Goal: Task Accomplishment & Management: Complete application form

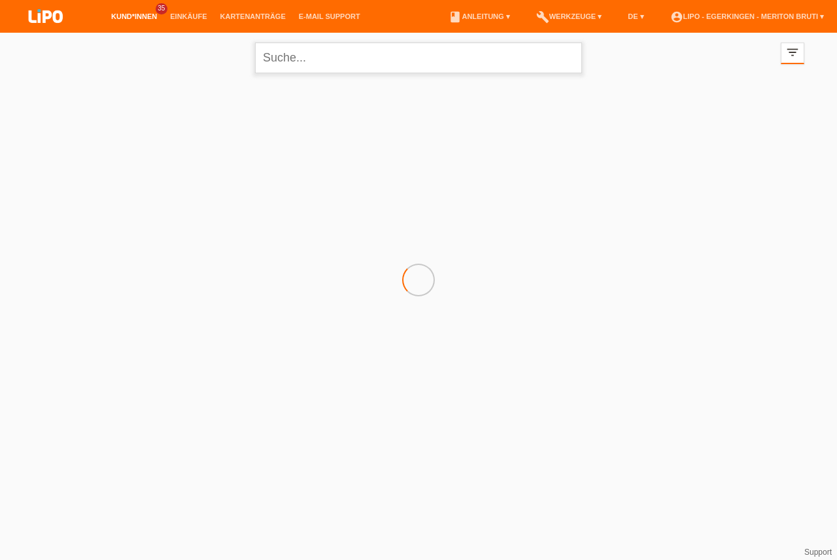
drag, startPoint x: 416, startPoint y: 65, endPoint x: 405, endPoint y: 71, distance: 12.3
click at [415, 64] on input "text" at bounding box center [418, 58] width 327 height 31
type input "sittampalam"
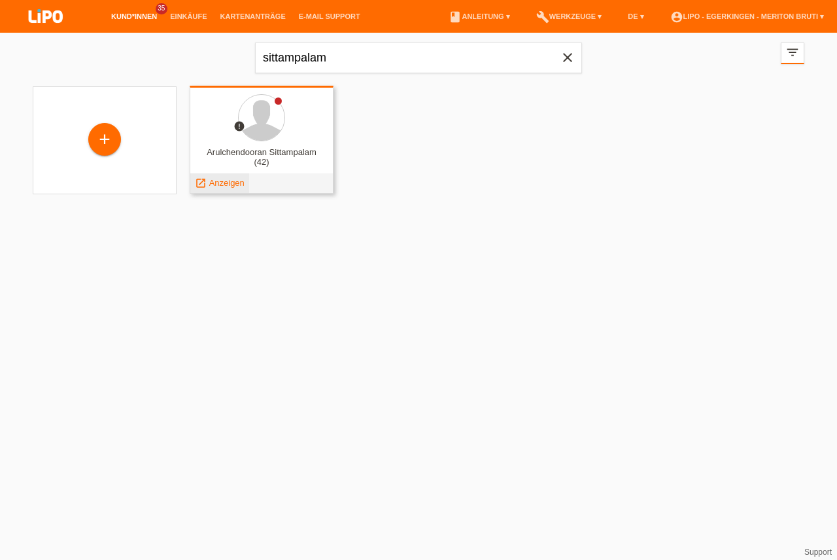
click at [224, 187] on span "Anzeigen" at bounding box center [226, 183] width 35 height 10
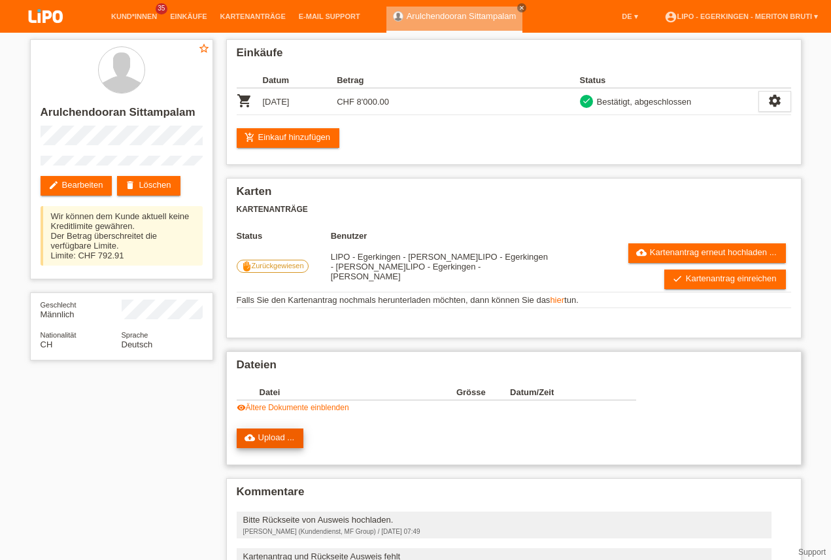
click at [275, 440] on link "cloud_upload Upload ..." at bounding box center [270, 438] width 67 height 20
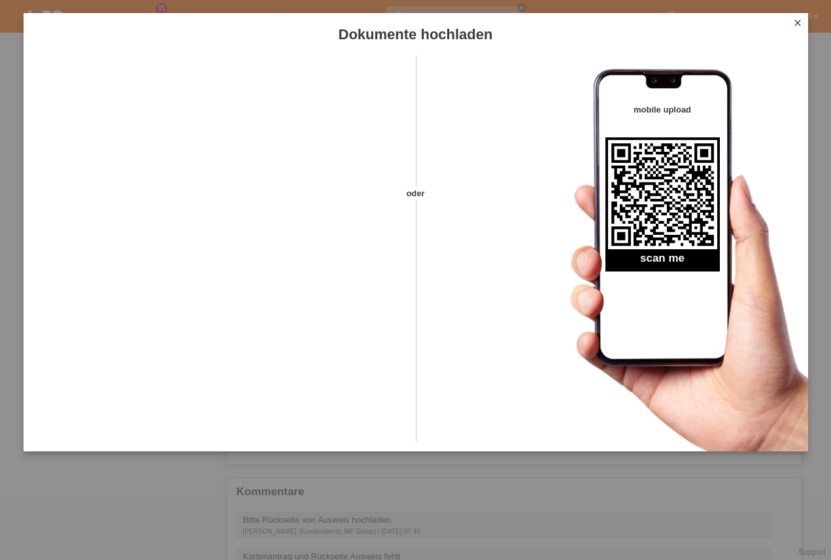
click at [797, 28] on link "close" at bounding box center [798, 23] width 17 height 15
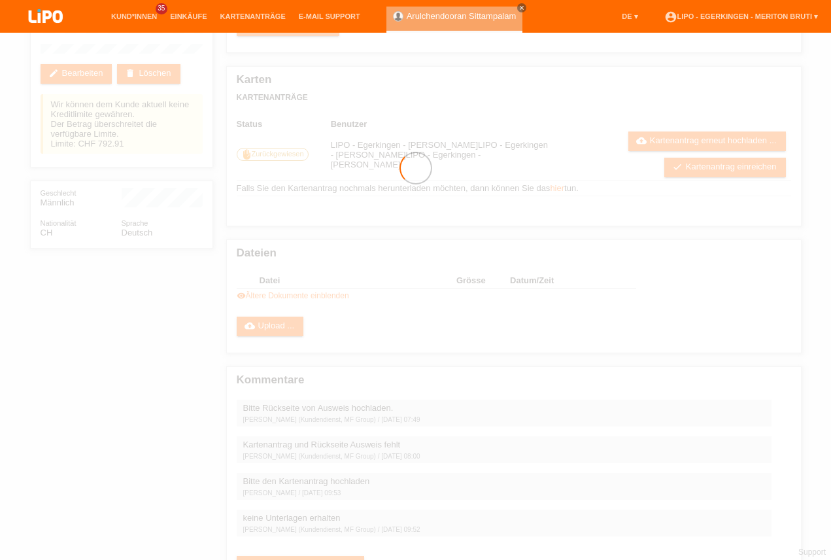
scroll to position [149, 0]
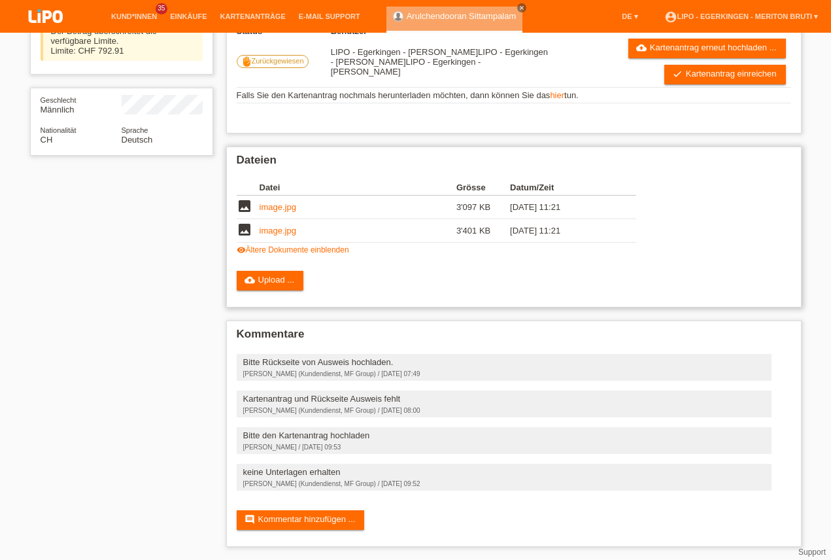
scroll to position [24, 0]
click at [663, 58] on link "cloud_upload Kartenantrag erneut hochladen ..." at bounding box center [708, 49] width 158 height 20
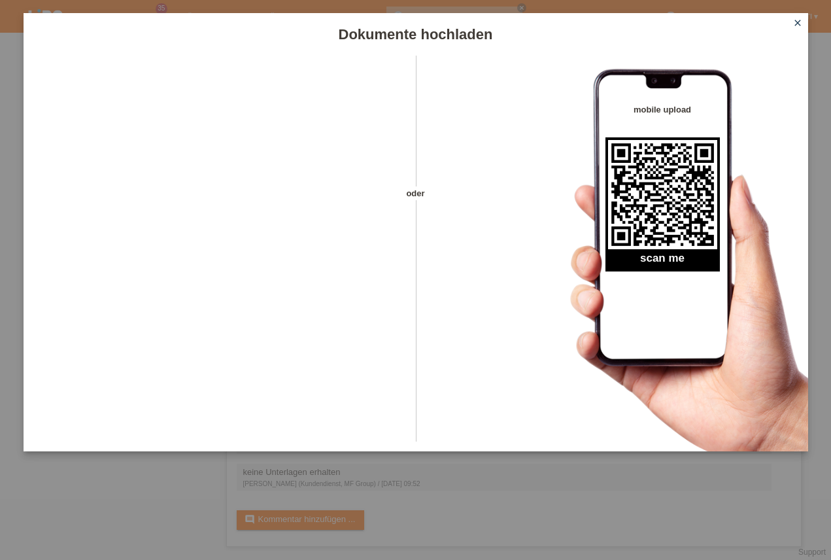
click at [796, 24] on icon "close" at bounding box center [798, 23] width 10 height 10
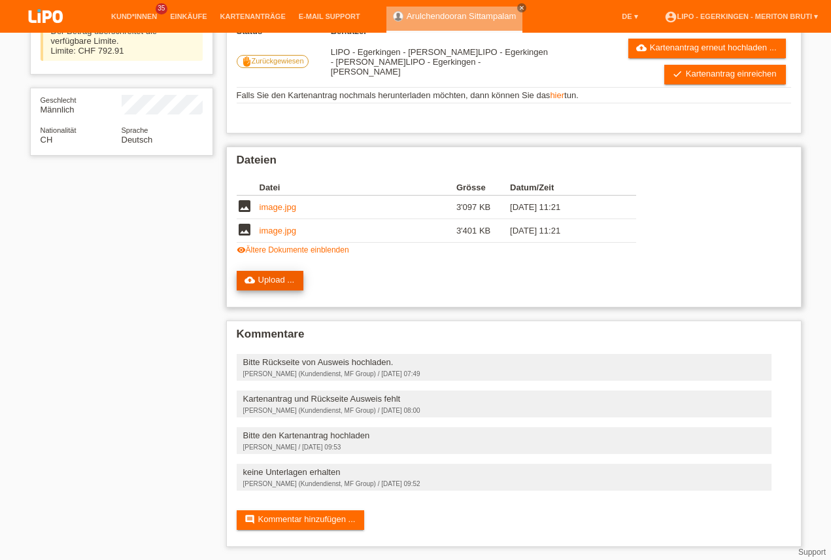
scroll to position [186, 0]
click at [307, 254] on link "visibility Ältere Dokumente einblenden" at bounding box center [293, 249] width 113 height 9
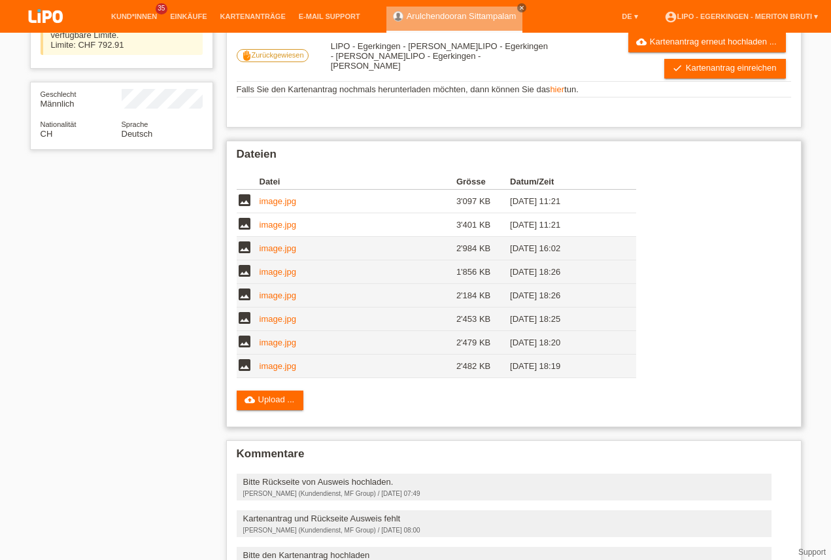
click at [273, 253] on link "image.jpg" at bounding box center [278, 248] width 37 height 10
click at [269, 300] on link "image.jpg" at bounding box center [278, 295] width 37 height 10
click at [273, 371] on link "image.jpg" at bounding box center [278, 366] width 37 height 10
click at [644, 47] on icon "cloud_upload" at bounding box center [642, 42] width 10 height 10
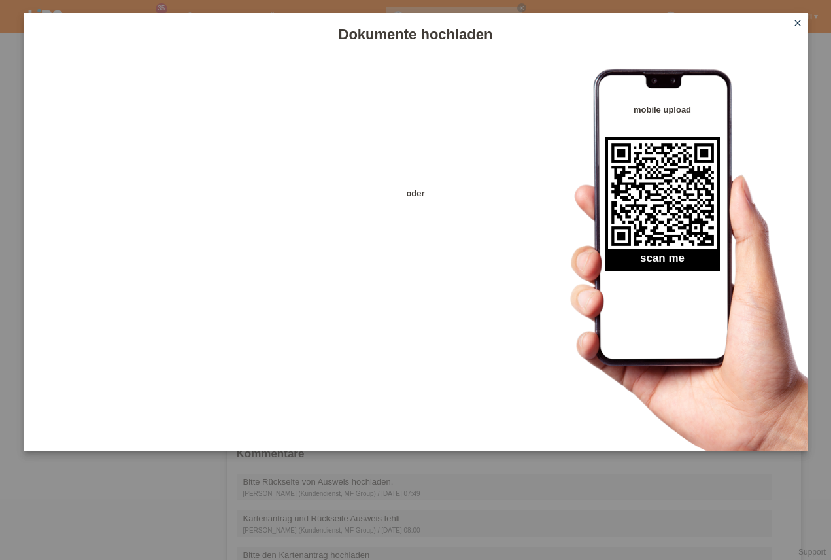
click at [795, 22] on icon "close" at bounding box center [798, 23] width 10 height 10
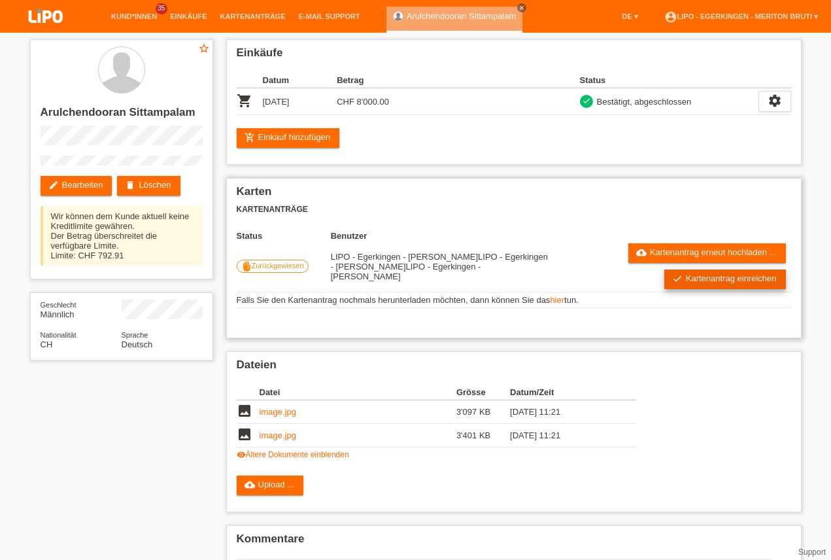
click at [686, 278] on link "check Kartenantrag einreichen" at bounding box center [726, 280] width 122 height 20
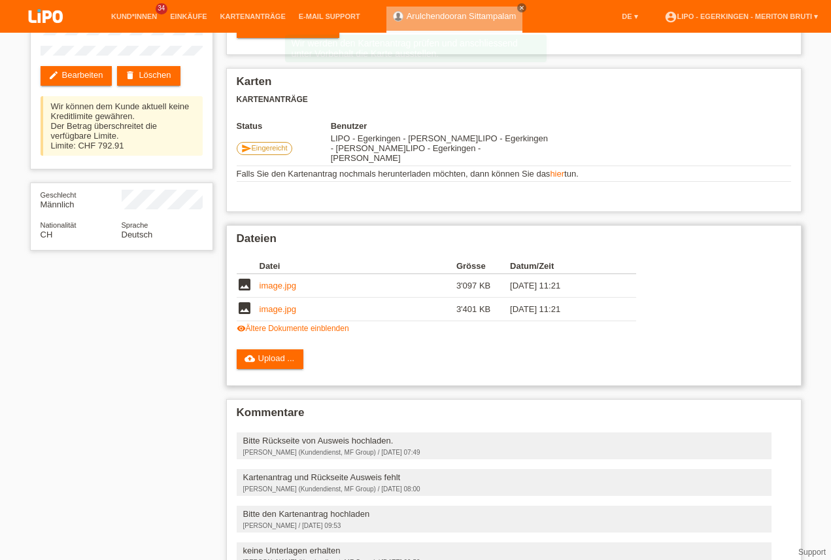
scroll to position [184, 0]
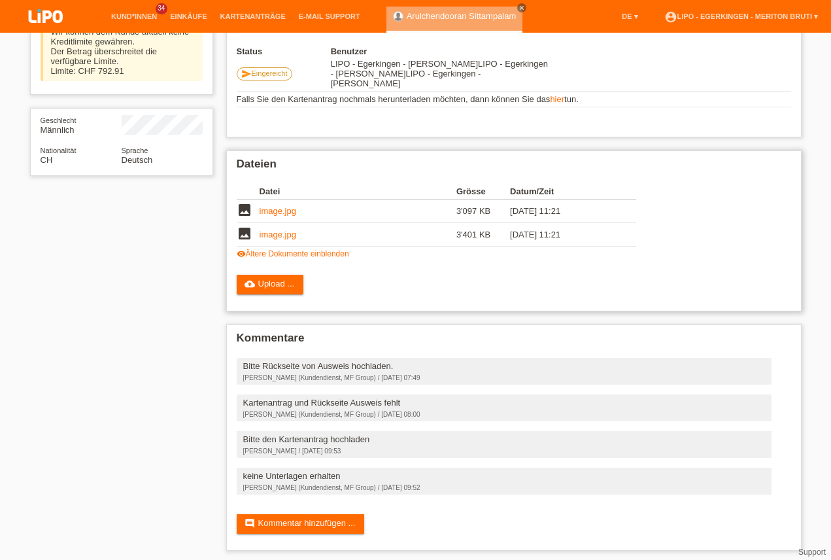
click at [317, 249] on link "visibility Ältere Dokumente einblenden" at bounding box center [293, 253] width 113 height 9
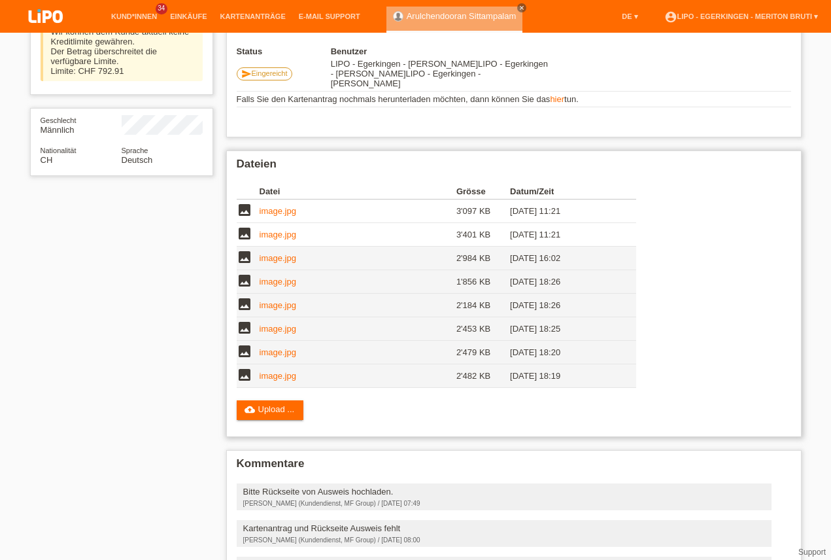
click at [284, 277] on link "image.jpg" at bounding box center [278, 282] width 37 height 10
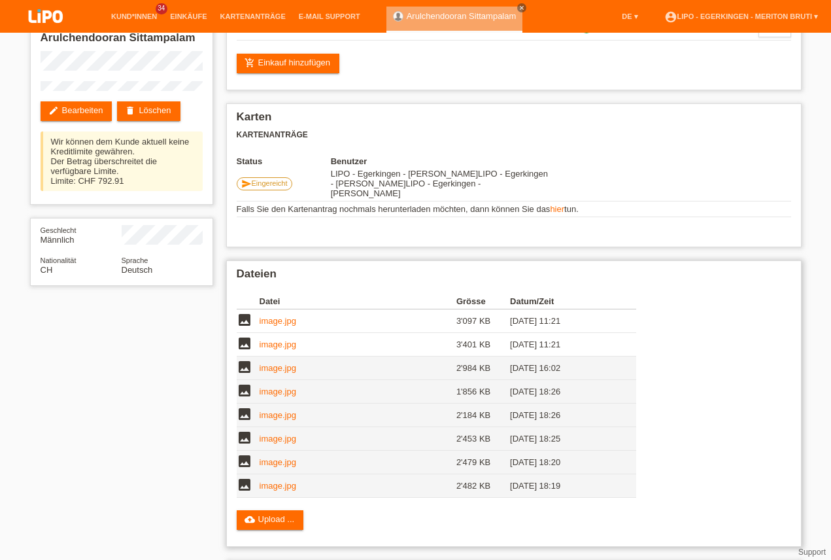
scroll to position [309, 0]
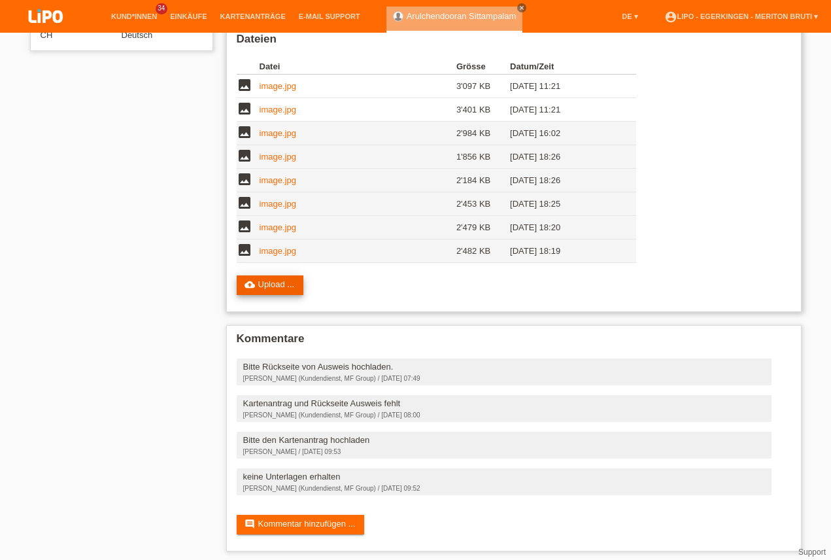
click at [281, 275] on link "cloud_upload Upload ..." at bounding box center [270, 285] width 67 height 20
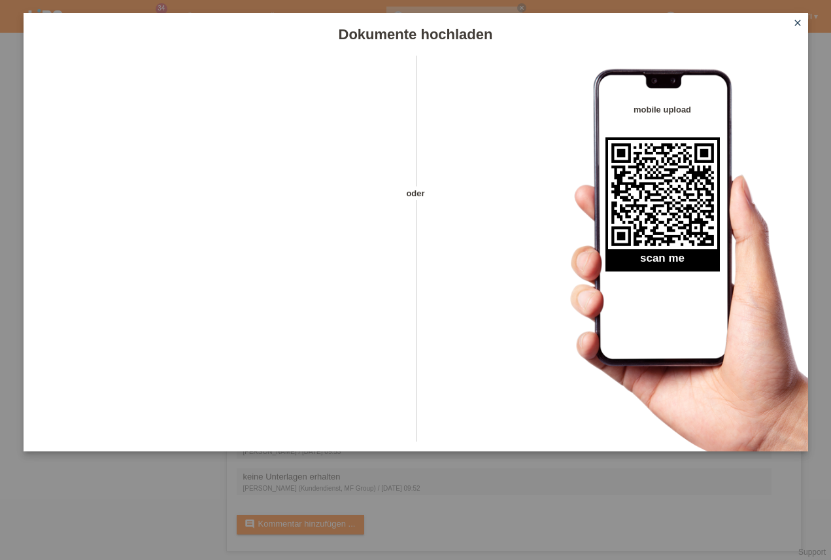
click at [797, 22] on icon "close" at bounding box center [798, 23] width 10 height 10
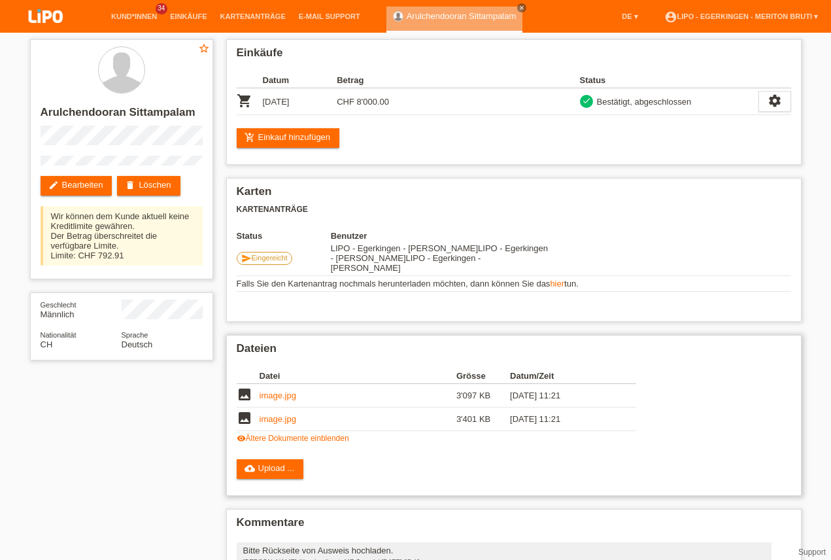
click at [323, 434] on link "visibility Ältere Dokumente einblenden" at bounding box center [293, 438] width 113 height 9
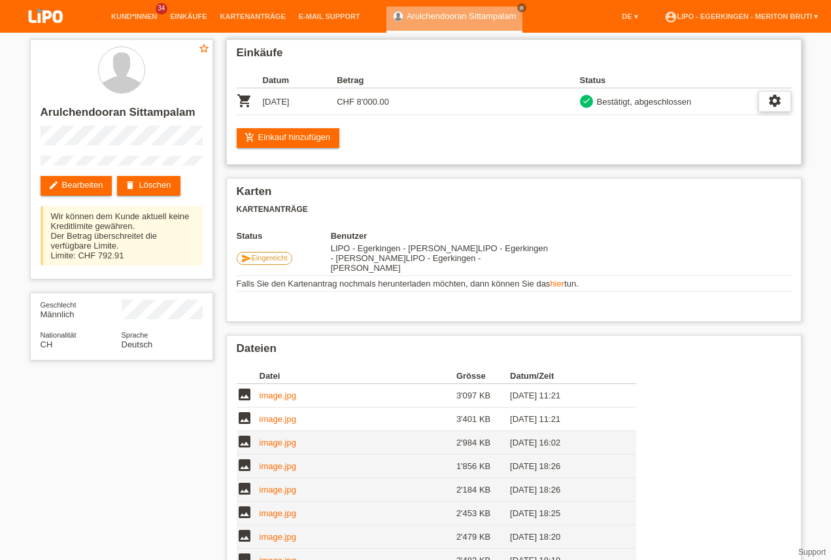
click at [773, 101] on icon "settings" at bounding box center [775, 101] width 14 height 14
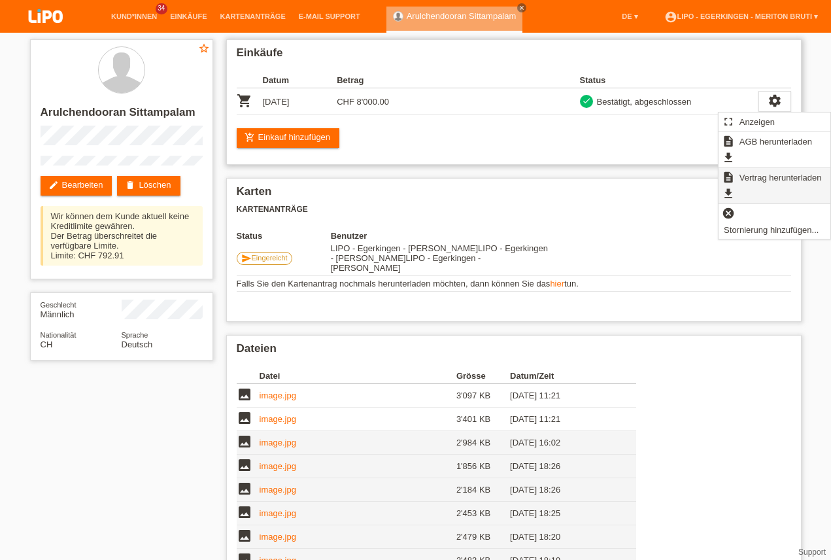
click at [745, 181] on span "Vertrag herunterladen" at bounding box center [781, 177] width 86 height 16
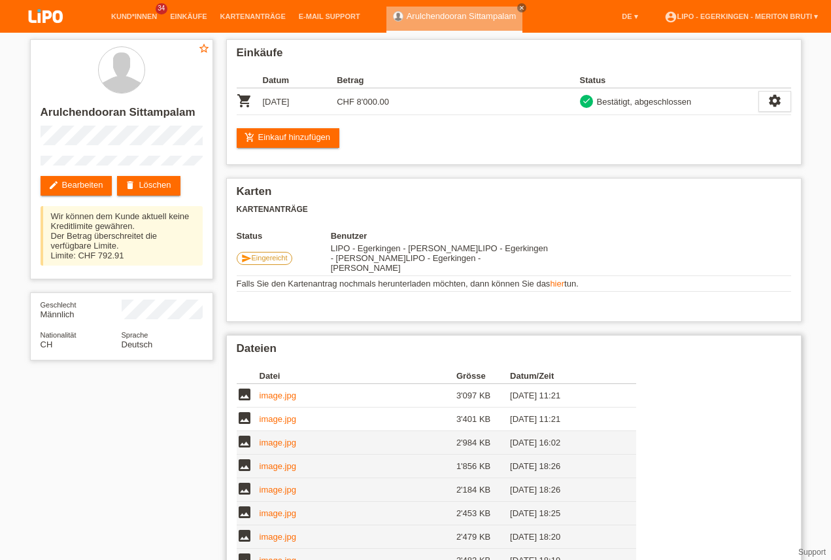
scroll to position [149, 0]
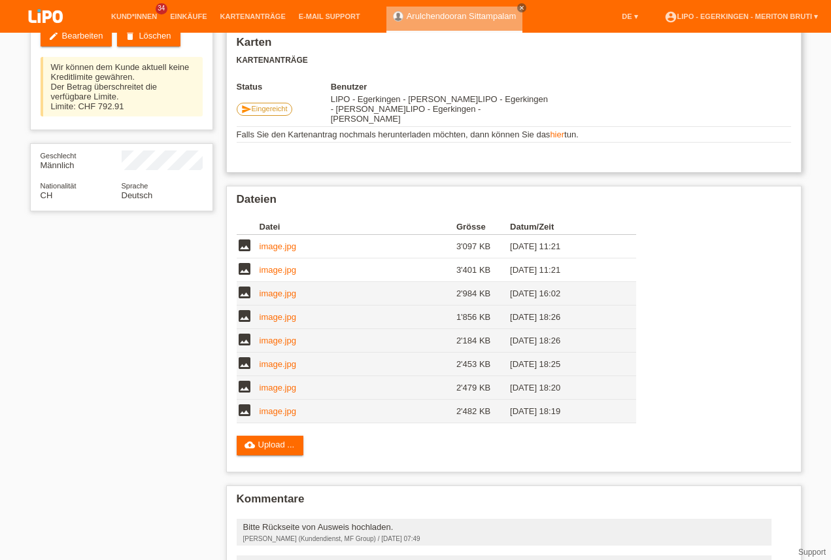
click at [562, 130] on link "hier" at bounding box center [557, 135] width 14 height 10
click at [290, 436] on link "cloud_upload Upload ..." at bounding box center [270, 446] width 67 height 20
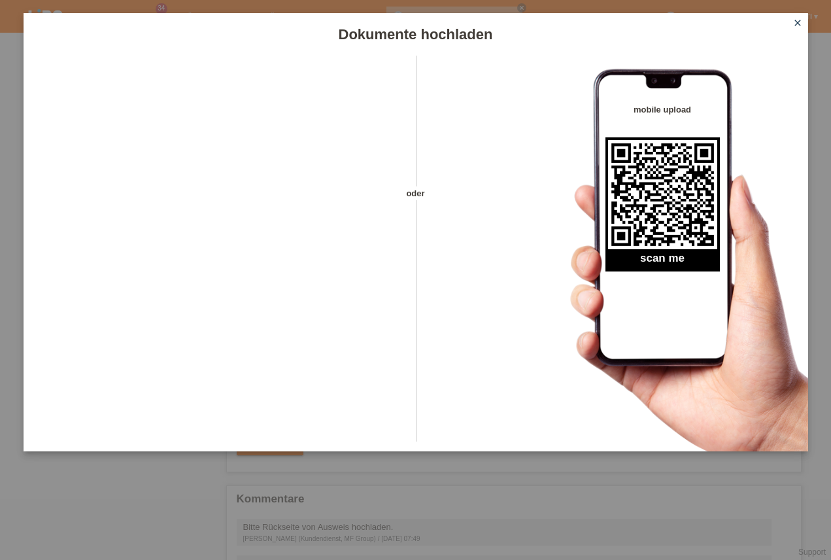
click at [797, 22] on icon "close" at bounding box center [798, 23] width 10 height 10
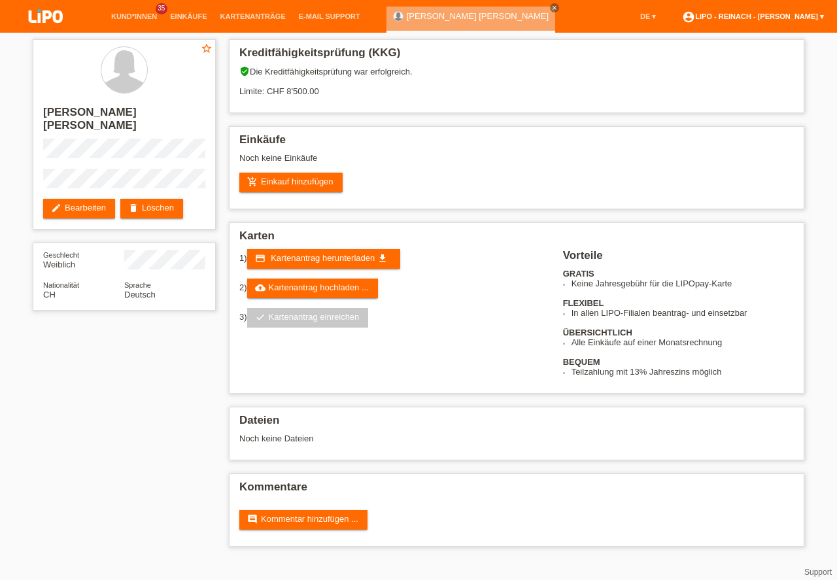
click at [786, 13] on link "account_circle LIPO - Reinach - [PERSON_NAME] ▾" at bounding box center [753, 16] width 155 height 8
click at [684, 65] on h2 "Kreditfähigkeitsprüfung (KKG)" at bounding box center [516, 56] width 555 height 20
click at [769, 19] on link "account_circle LIPO - Reinach - Thomas Bauer ▾" at bounding box center [753, 16] width 155 height 8
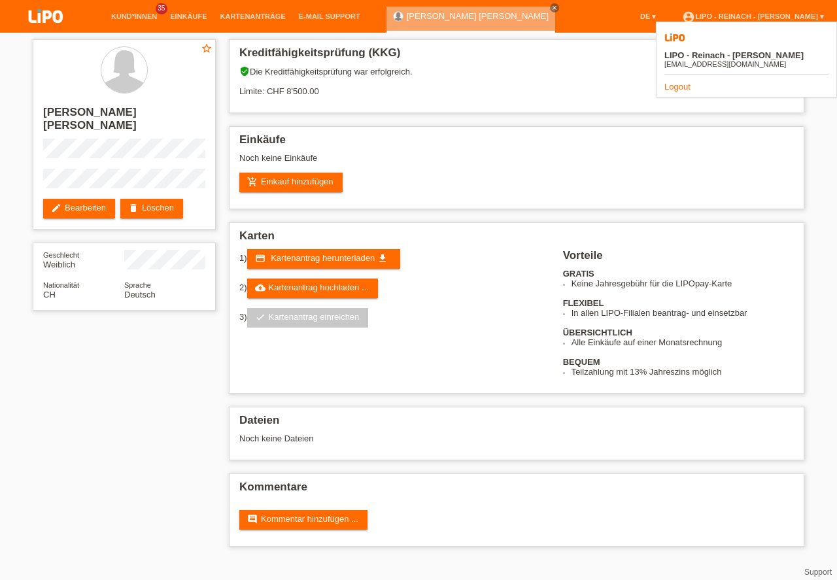
click at [679, 82] on link "Logout" at bounding box center [678, 87] width 26 height 10
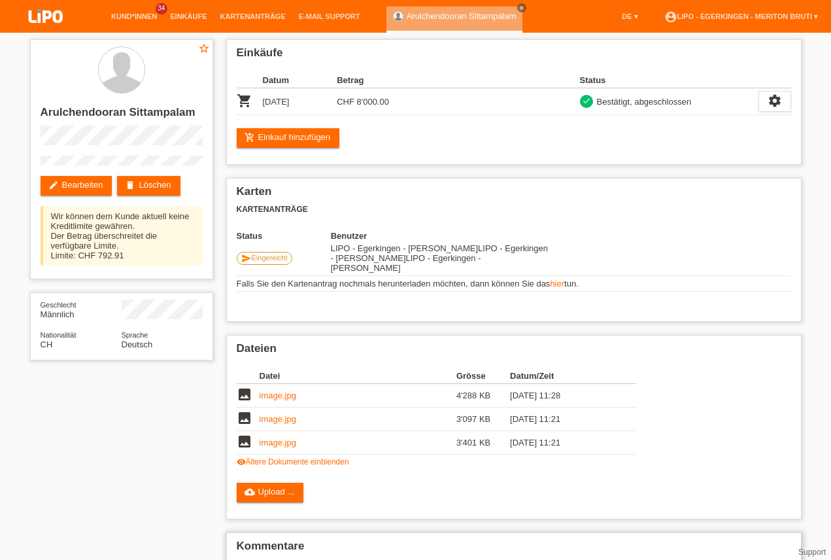
scroll to position [149, 0]
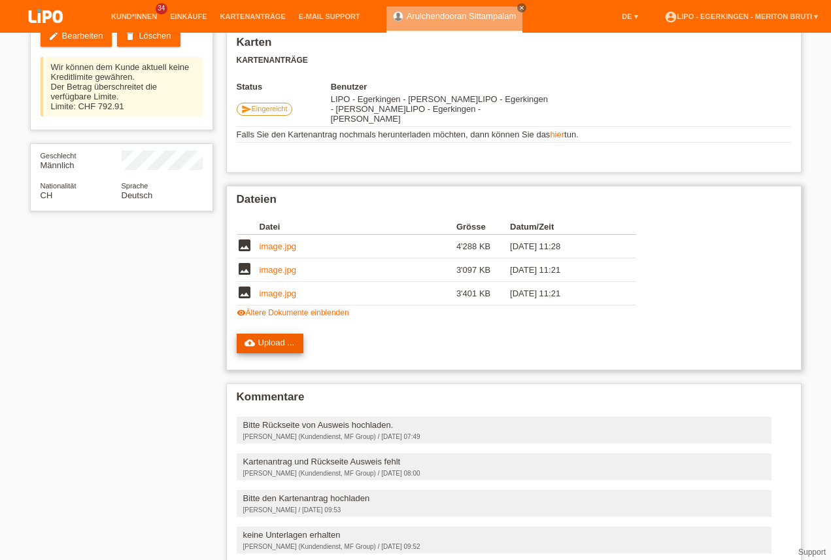
click at [273, 338] on link "cloud_upload Upload ..." at bounding box center [270, 344] width 67 height 20
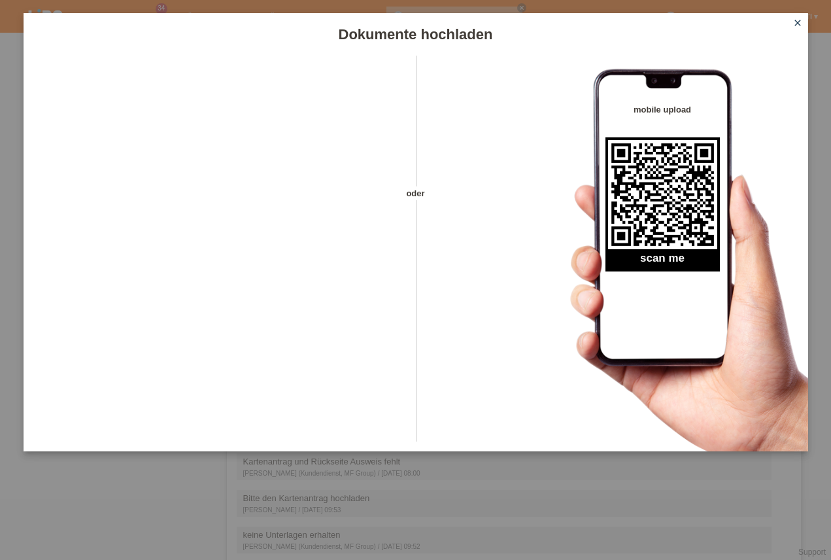
click at [801, 21] on icon "close" at bounding box center [798, 23] width 10 height 10
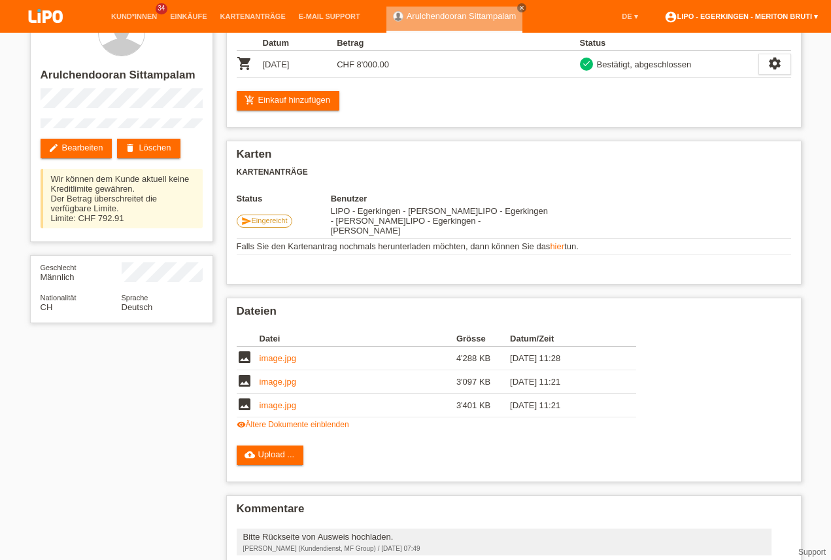
click at [772, 16] on link "account_circle LIPO - Egerkingen - Meriton Bruti ▾" at bounding box center [741, 16] width 167 height 8
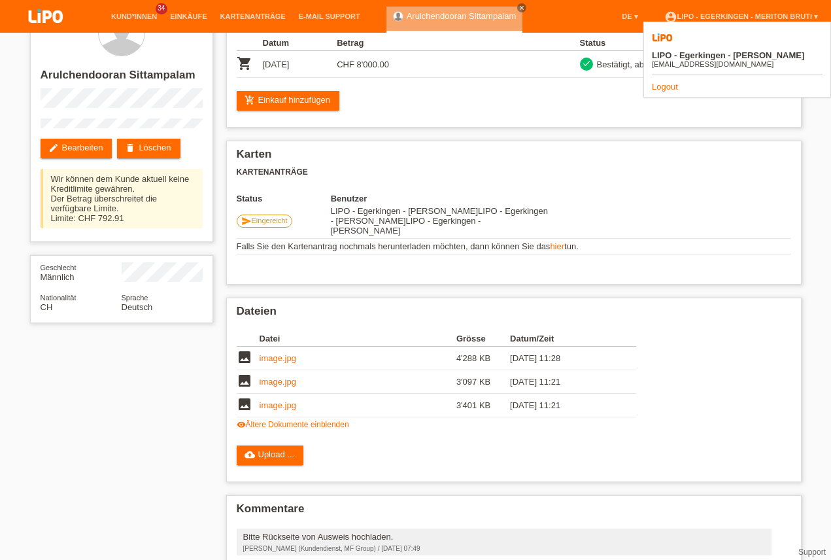
click at [667, 82] on link "Logout" at bounding box center [665, 87] width 26 height 10
